Goal: Task Accomplishment & Management: Use online tool/utility

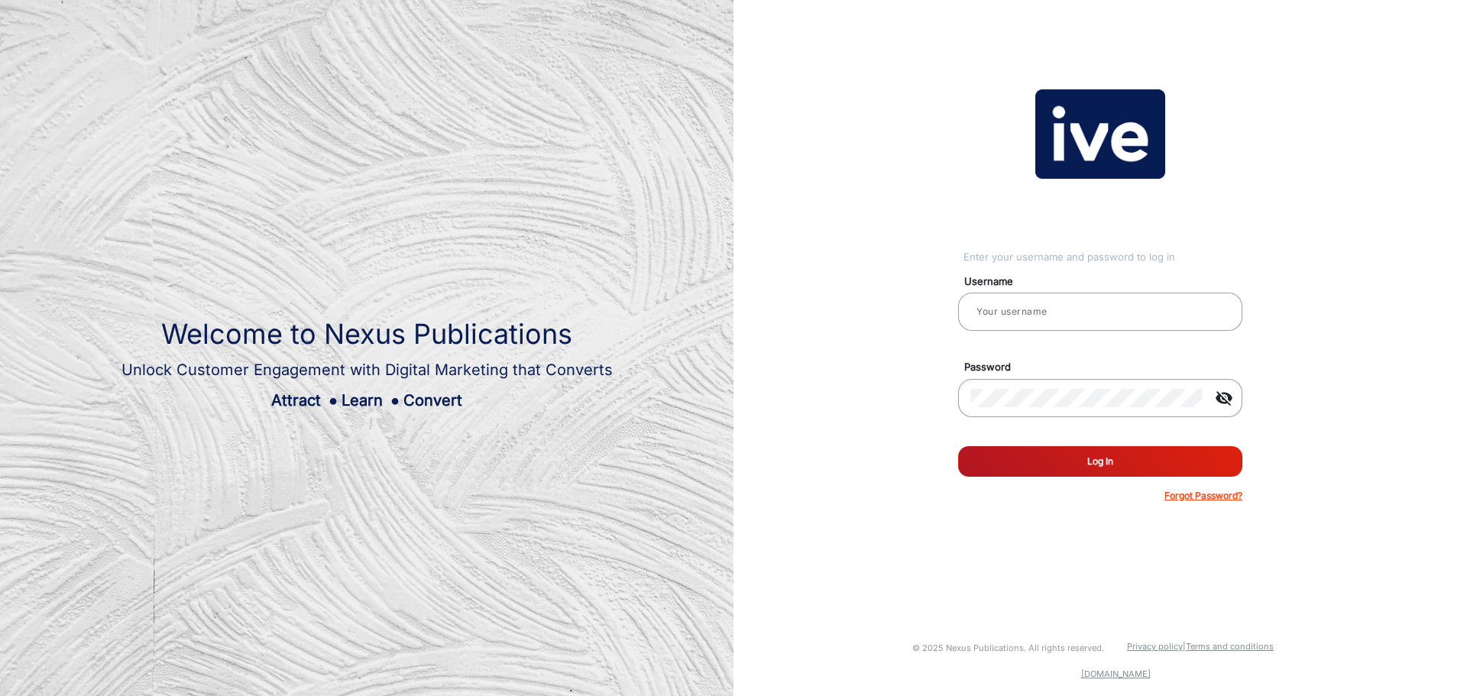
type input "[PERSON_NAME].[PERSON_NAME]"
click at [1151, 456] on button "Log In" at bounding box center [1100, 461] width 284 height 31
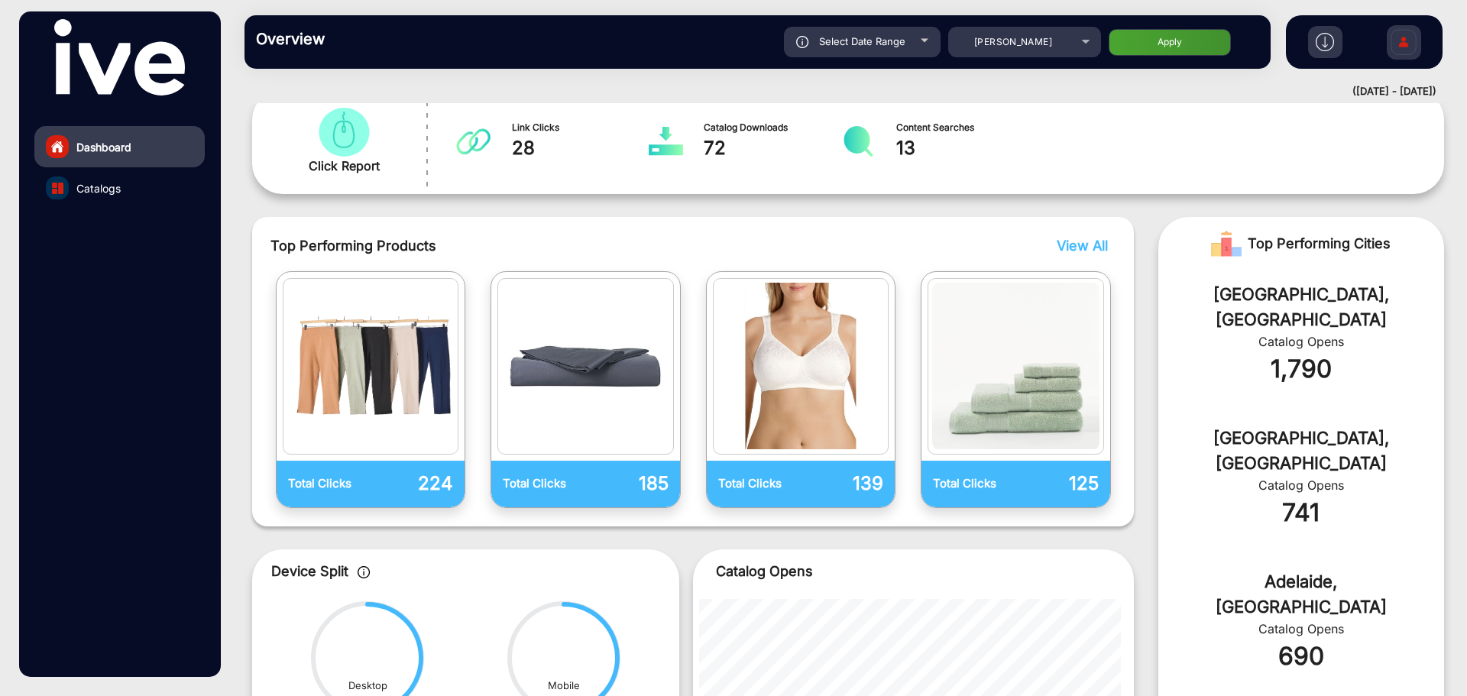
scroll to position [262, 0]
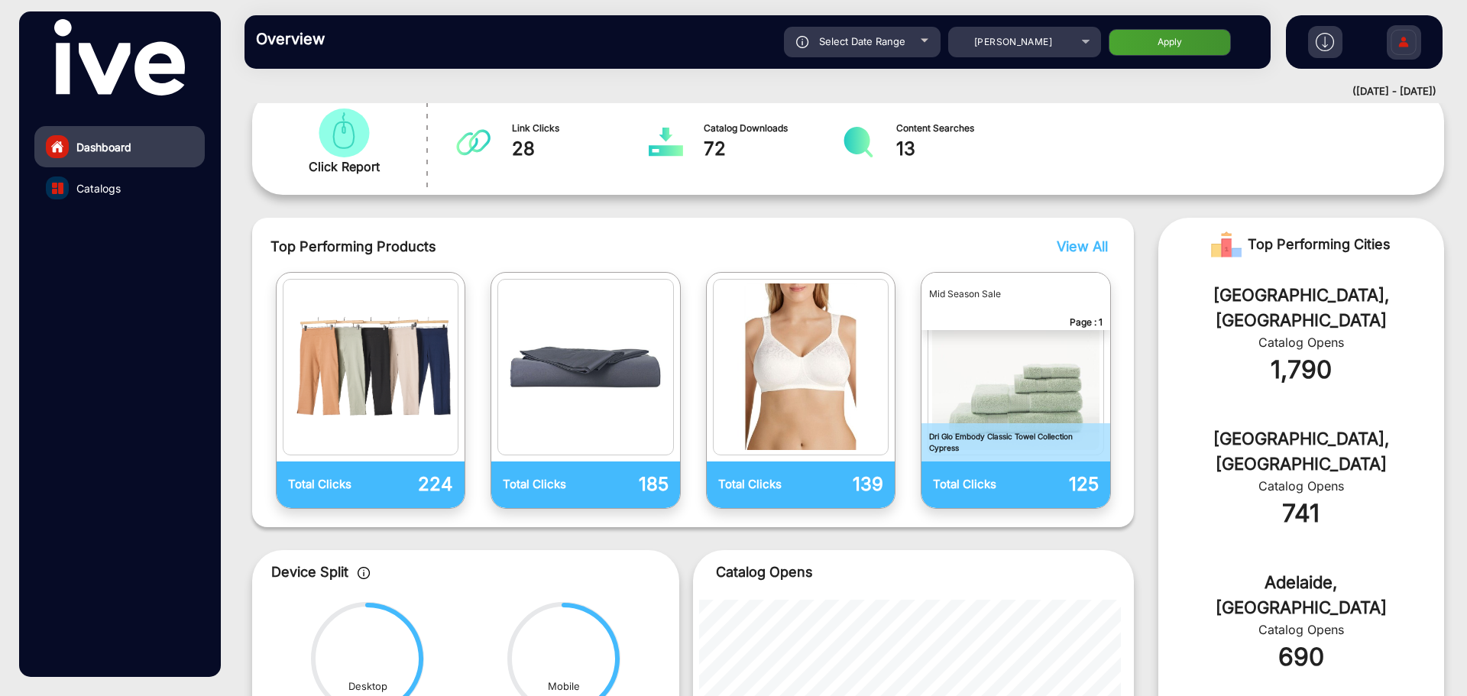
click at [1085, 248] on span "View All" at bounding box center [1081, 246] width 51 height 16
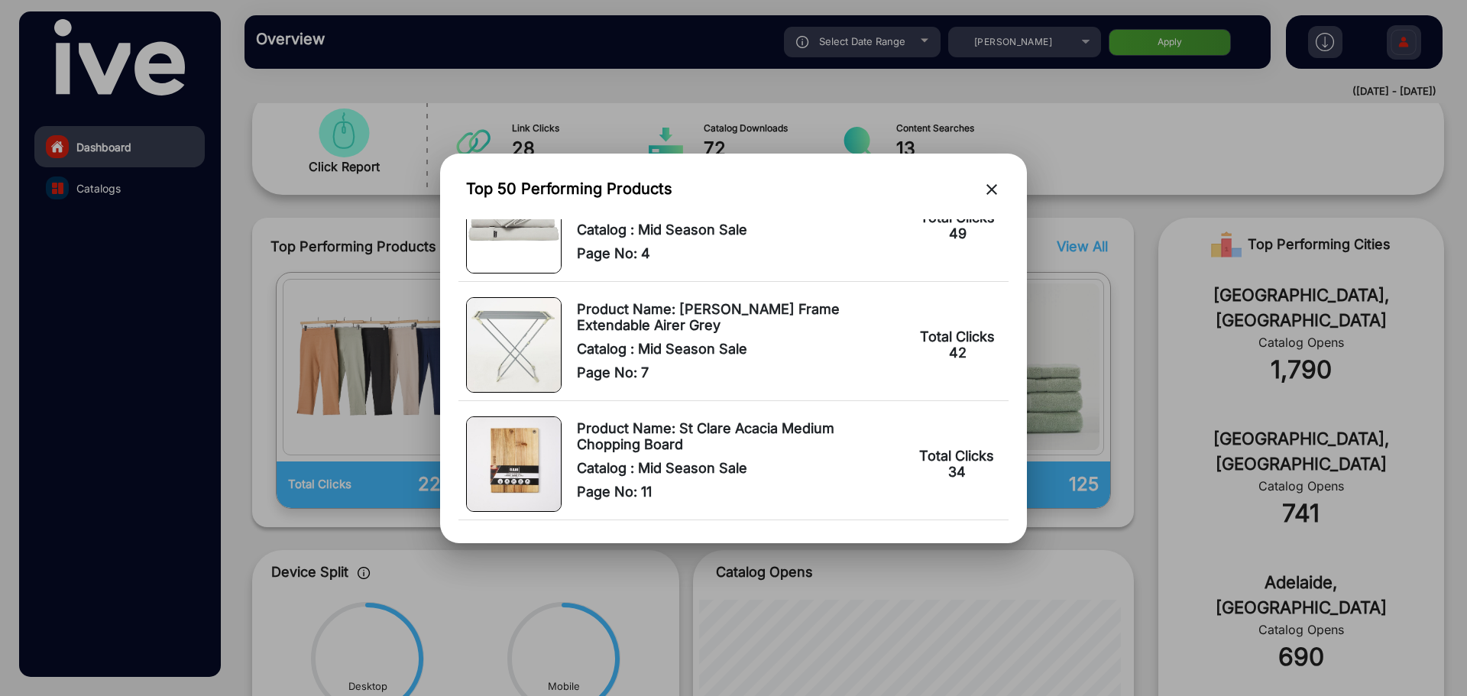
scroll to position [1451, 0]
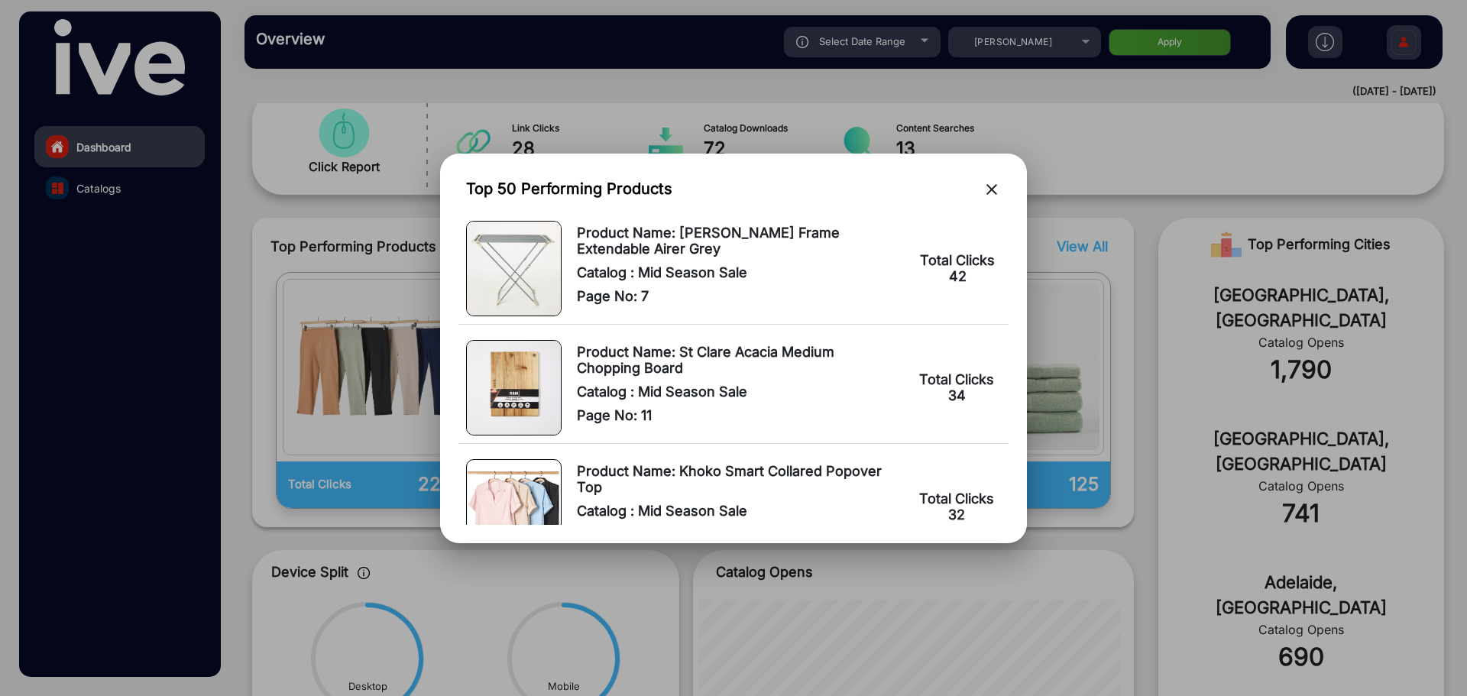
click at [1154, 289] on div at bounding box center [733, 348] width 1467 height 696
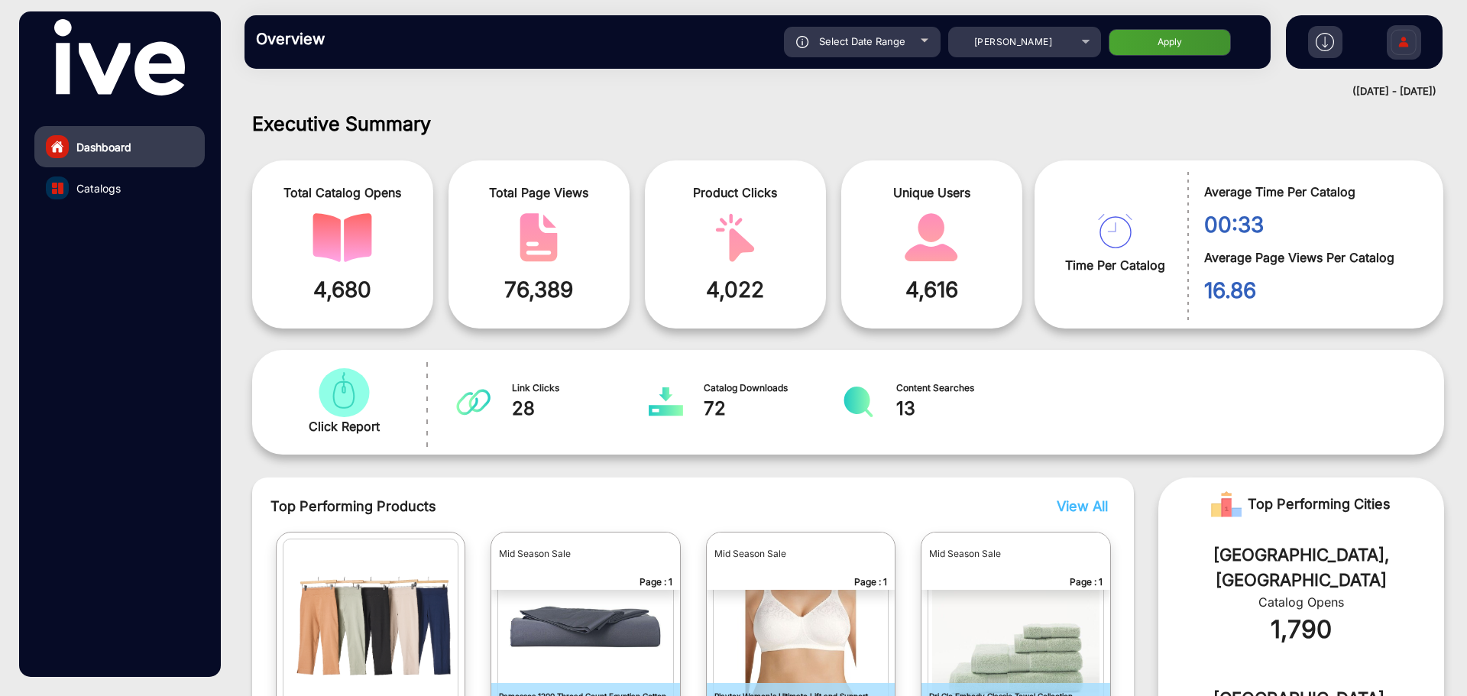
scroll to position [0, 0]
